Goal: Task Accomplishment & Management: Complete application form

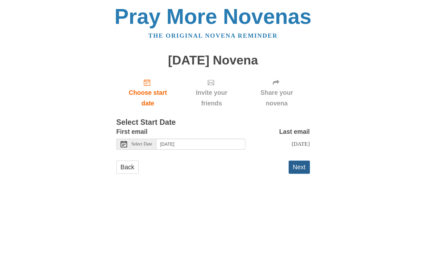
click at [301, 164] on button "Next" at bounding box center [299, 167] width 21 height 13
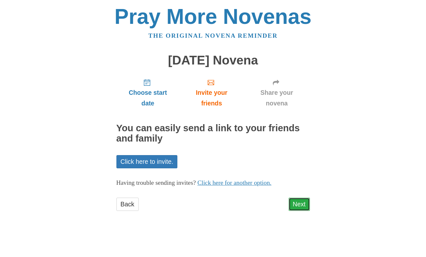
click at [300, 207] on link "Next" at bounding box center [299, 204] width 21 height 13
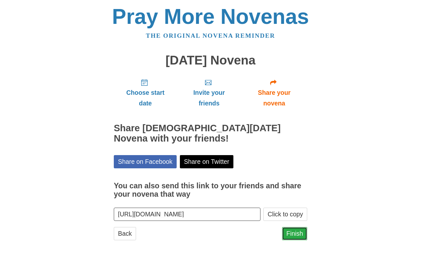
click at [296, 231] on link "Finish" at bounding box center [294, 233] width 25 height 13
